Goal: Information Seeking & Learning: Compare options

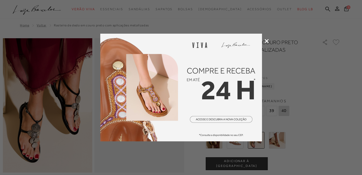
drag, startPoint x: 267, startPoint y: 40, endPoint x: 334, endPoint y: 54, distance: 68.5
click at [267, 40] on icon at bounding box center [267, 41] width 4 height 4
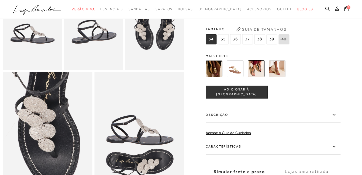
scroll to position [189, 0]
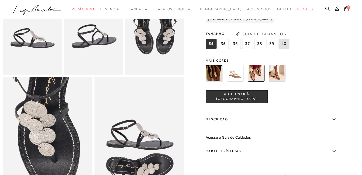
click at [214, 81] on img at bounding box center [214, 73] width 17 height 17
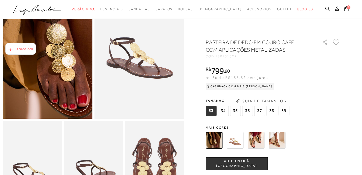
click at [47, 76] on img at bounding box center [46, 29] width 179 height 269
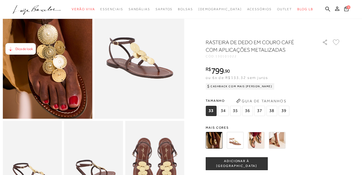
click at [56, 75] on img at bounding box center [37, 30] width 179 height 269
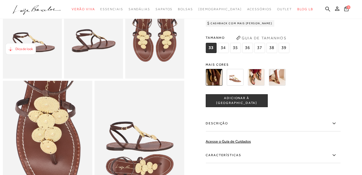
scroll to position [216, 0]
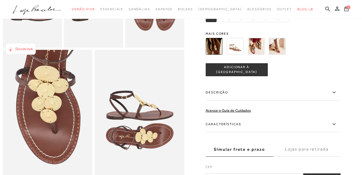
click at [263, 54] on img at bounding box center [256, 46] width 17 height 17
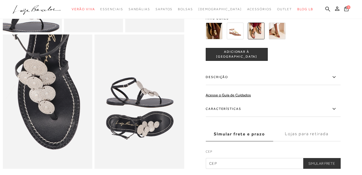
scroll to position [243, 0]
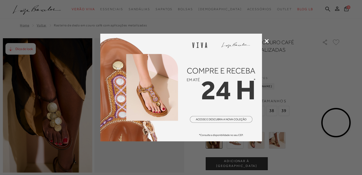
click at [265, 41] on icon at bounding box center [267, 41] width 4 height 4
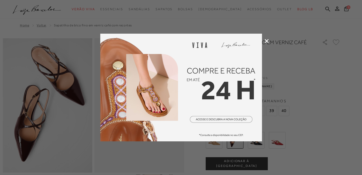
click at [268, 40] on icon at bounding box center [267, 41] width 4 height 4
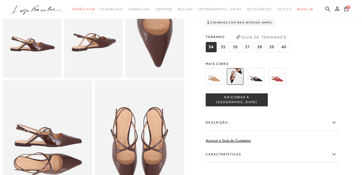
scroll to position [243, 0]
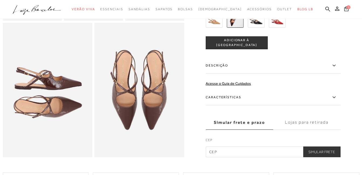
drag, startPoint x: 258, startPoint y: 31, endPoint x: 262, endPoint y: 33, distance: 4.2
click at [258, 28] on img at bounding box center [256, 19] width 17 height 17
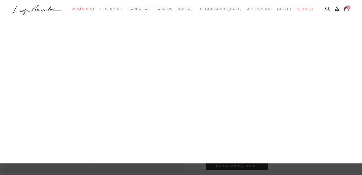
click at [0, 0] on link "Mocassim" at bounding box center [0, 0] width 0 height 0
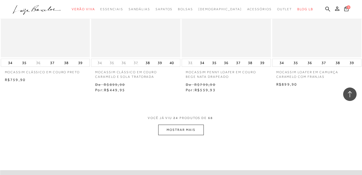
scroll to position [1052, 0]
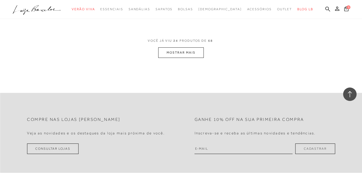
click at [188, 53] on button "MOSTRAR MAIS" at bounding box center [180, 52] width 45 height 11
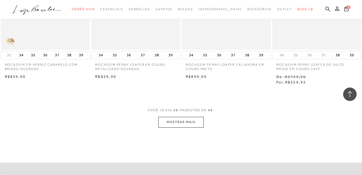
scroll to position [2050, 0]
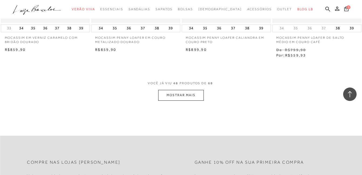
click at [173, 95] on button "MOSTRAR MAIS" at bounding box center [180, 95] width 45 height 11
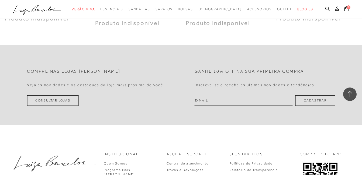
scroll to position [2886, 0]
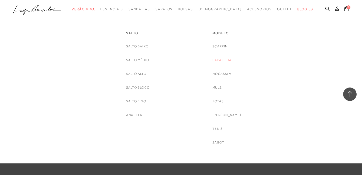
click at [228, 60] on link "Sapatilha" at bounding box center [222, 60] width 19 height 6
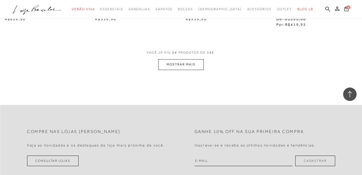
scroll to position [1052, 0]
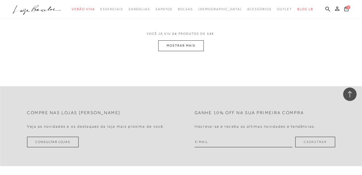
click at [196, 50] on button "MOSTRAR MAIS" at bounding box center [180, 45] width 45 height 11
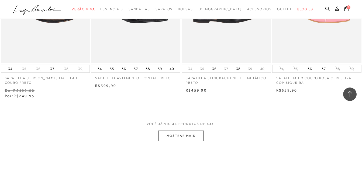
scroll to position [2077, 0]
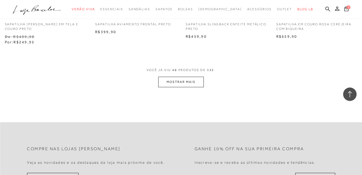
click at [201, 77] on button "MOSTRAR MAIS" at bounding box center [180, 82] width 45 height 11
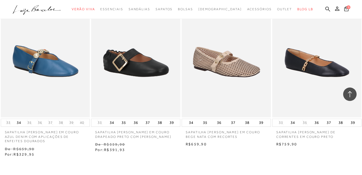
scroll to position [3102, 0]
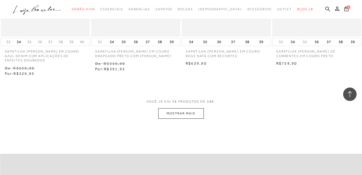
click at [172, 110] on button "MOSTRAR MAIS" at bounding box center [180, 113] width 45 height 11
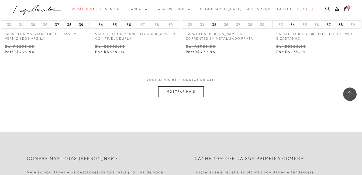
scroll to position [4181, 0]
click at [178, 86] on button "MOSTRAR MAIS" at bounding box center [180, 91] width 45 height 11
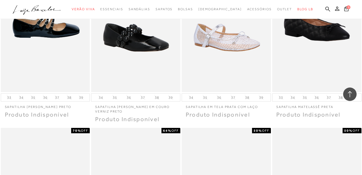
scroll to position [4606, 0]
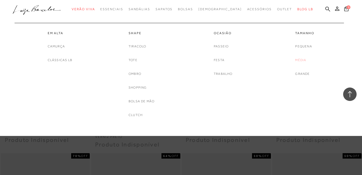
click at [302, 58] on link "Média" at bounding box center [300, 60] width 11 height 6
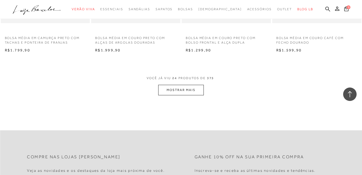
scroll to position [998, 0]
click at [168, 90] on button "MOSTRAR MAIS" at bounding box center [180, 89] width 45 height 11
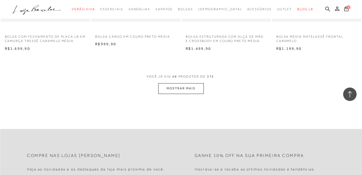
scroll to position [2023, 0]
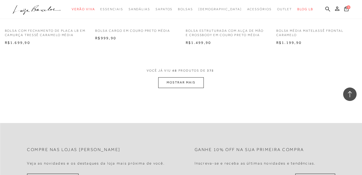
click at [175, 83] on button "MOSTRAR MAIS" at bounding box center [180, 82] width 45 height 11
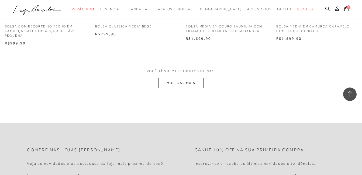
scroll to position [3048, 0]
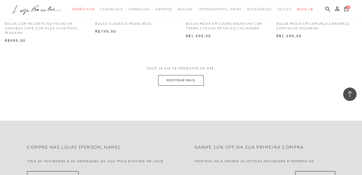
click at [177, 86] on button "MOSTRAR MAIS" at bounding box center [180, 80] width 45 height 11
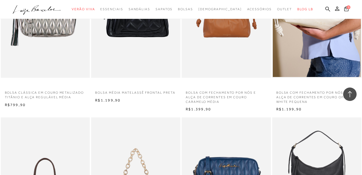
scroll to position [3749, 0]
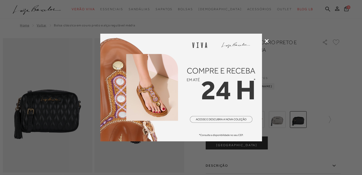
click at [267, 40] on icon at bounding box center [267, 41] width 4 height 4
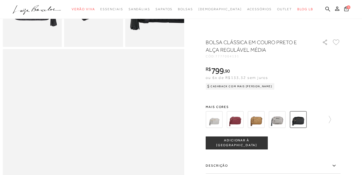
scroll to position [216, 0]
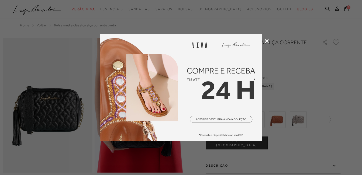
click at [267, 40] on icon at bounding box center [267, 41] width 4 height 4
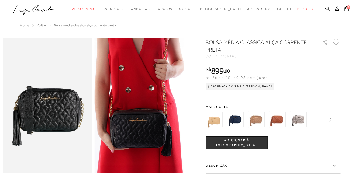
click at [331, 119] on icon at bounding box center [328, 120] width 8 height 8
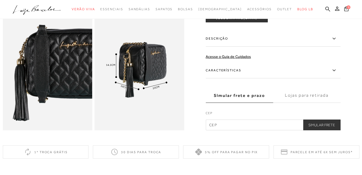
scroll to position [297, 0]
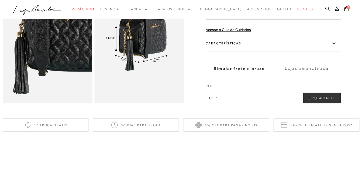
click at [329, 52] on label "Características" at bounding box center [273, 44] width 135 height 16
click at [0, 0] on input "Características" at bounding box center [0, 0] width 0 height 0
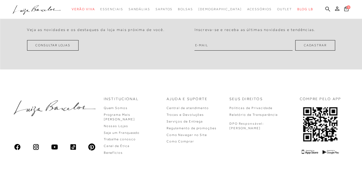
scroll to position [728, 0]
